Goal: Task Accomplishment & Management: Use online tool/utility

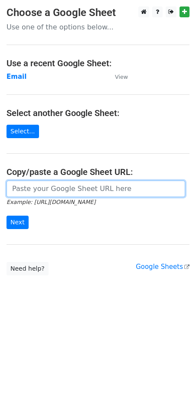
click at [55, 191] on input "url" at bounding box center [95, 188] width 178 height 16
paste input "[URL][DOMAIN_NAME]"
type input "[URL][DOMAIN_NAME]"
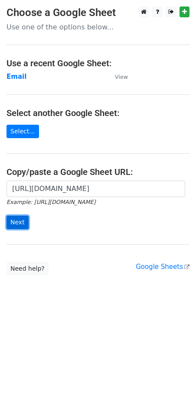
click at [16, 226] on input "Next" at bounding box center [17, 221] width 22 height 13
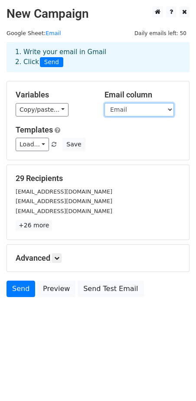
click at [167, 108] on select "Name Surname Email" at bounding box center [138, 109] width 69 height 13
click at [89, 87] on div "Variables Copy/paste... {{Name }} {{Surname}} {{Email}} Email column Name Surna…" at bounding box center [98, 120] width 182 height 78
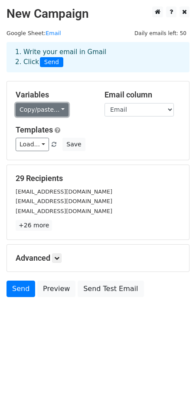
click at [56, 113] on link "Copy/paste..." at bounding box center [42, 109] width 53 height 13
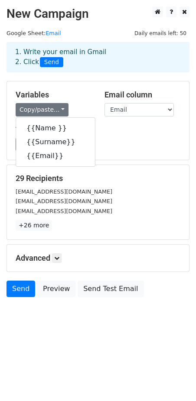
click at [148, 153] on div "Variables Copy/paste... {{Name }} {{Surname}} {{Email}} Email column Name Surna…" at bounding box center [98, 120] width 182 height 78
